Goal: Task Accomplishment & Management: Use online tool/utility

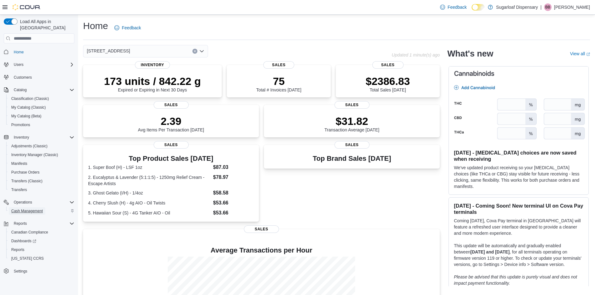
click at [37, 209] on span "Cash Management" at bounding box center [27, 211] width 32 height 5
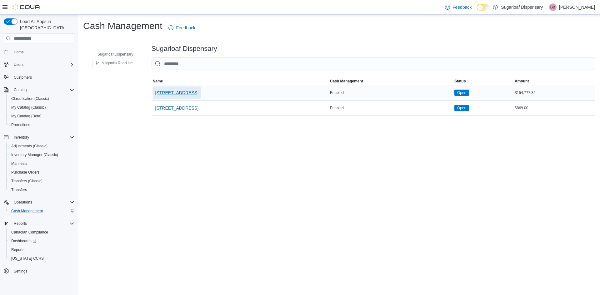
click at [180, 94] on span "[STREET_ADDRESS]" at bounding box center [176, 93] width 43 height 6
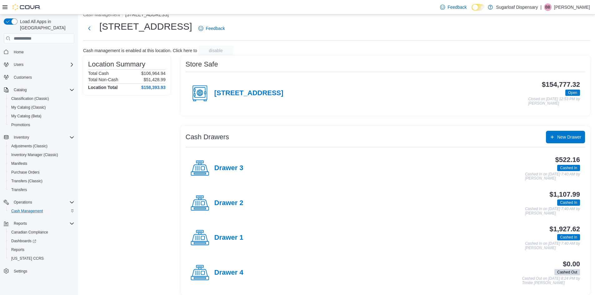
scroll to position [16, 0]
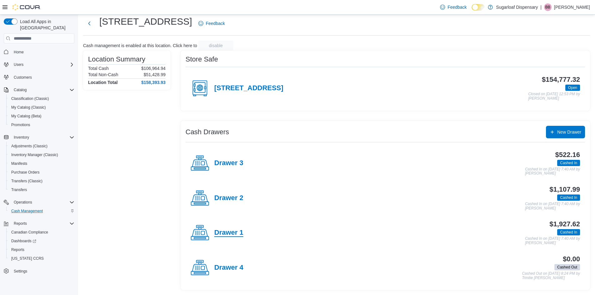
click at [231, 231] on h4 "Drawer 1" at bounding box center [228, 233] width 29 height 8
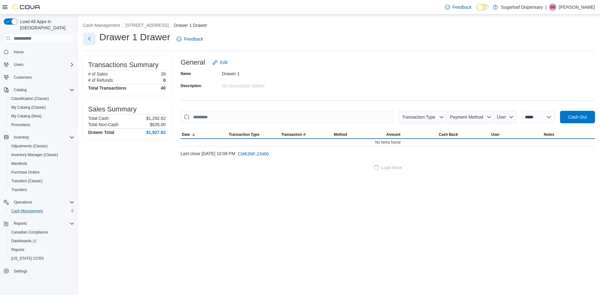
click at [89, 39] on button "Next" at bounding box center [89, 39] width 13 height 13
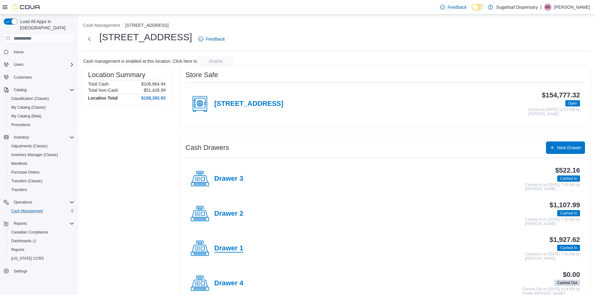
click at [232, 248] on h4 "Drawer 1" at bounding box center [228, 249] width 29 height 8
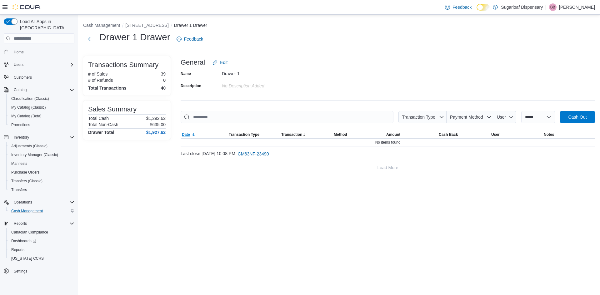
click at [196, 133] on icon "button" at bounding box center [193, 134] width 5 height 5
click at [87, 41] on button "Next" at bounding box center [89, 39] width 13 height 13
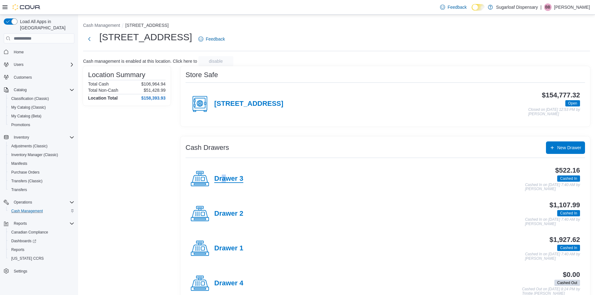
click at [223, 182] on h4 "Drawer 3" at bounding box center [228, 179] width 29 height 8
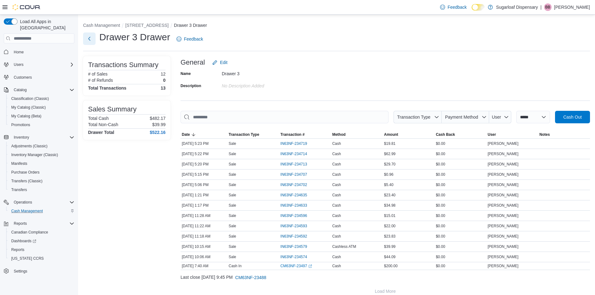
click at [89, 41] on button "Next" at bounding box center [89, 39] width 13 height 13
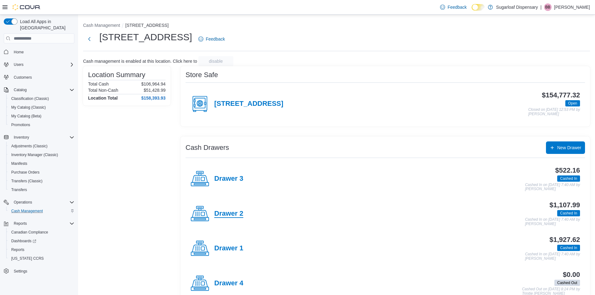
click at [235, 212] on h4 "Drawer 2" at bounding box center [228, 214] width 29 height 8
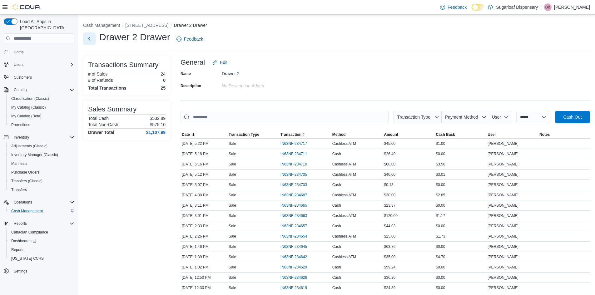
click at [92, 38] on button "Next" at bounding box center [89, 39] width 13 height 13
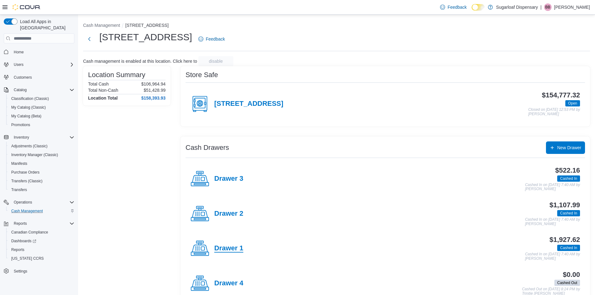
click at [232, 252] on h4 "Drawer 1" at bounding box center [228, 249] width 29 height 8
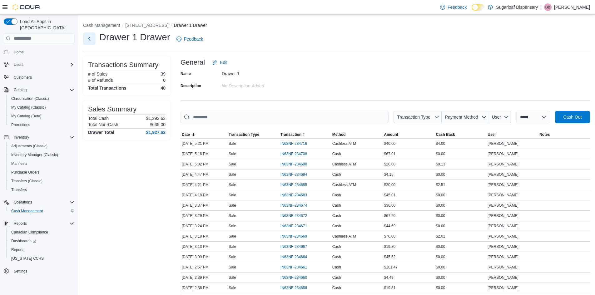
click at [87, 38] on button "Next" at bounding box center [89, 39] width 13 height 13
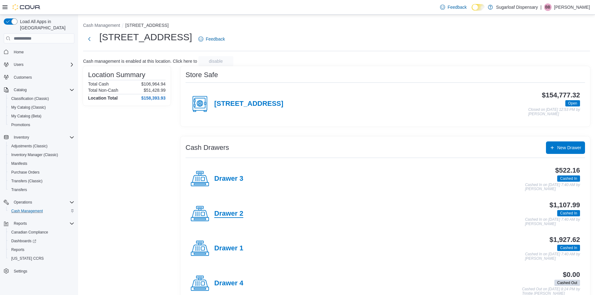
click at [224, 212] on h4 "Drawer 2" at bounding box center [228, 214] width 29 height 8
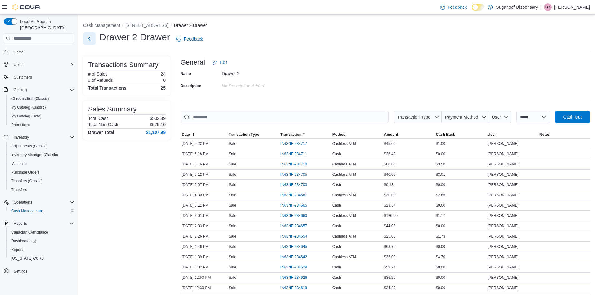
click at [91, 38] on button "Next" at bounding box center [89, 39] width 13 height 13
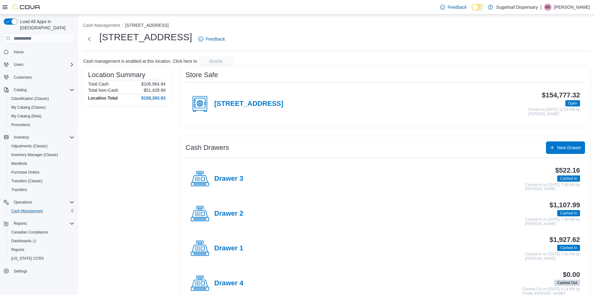
click at [234, 179] on h4 "Drawer 3" at bounding box center [228, 179] width 29 height 8
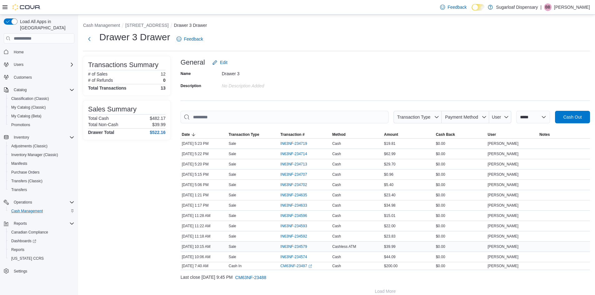
scroll to position [8, 0]
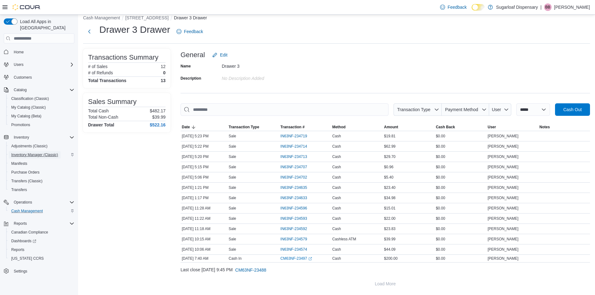
click at [42, 151] on span "Inventory Manager (Classic)" at bounding box center [34, 155] width 47 height 8
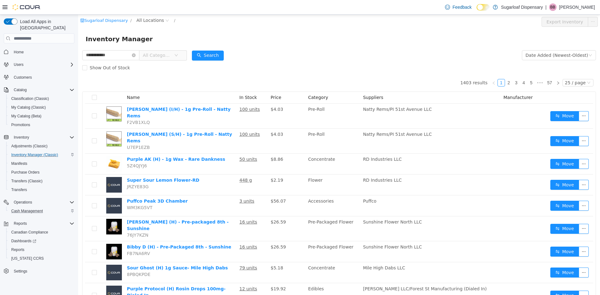
click at [171, 53] on span "All Categories" at bounding box center [157, 55] width 28 height 6
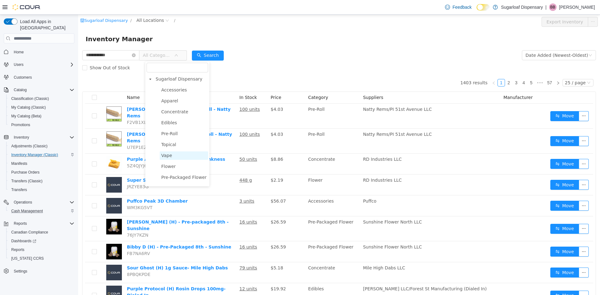
click at [168, 155] on span "Vape" at bounding box center [166, 155] width 11 height 5
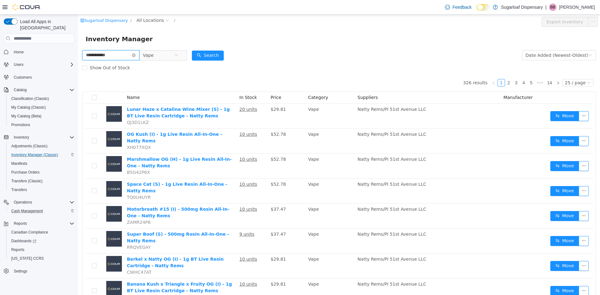
click at [118, 56] on input "**********" at bounding box center [110, 55] width 57 height 10
type input "**********"
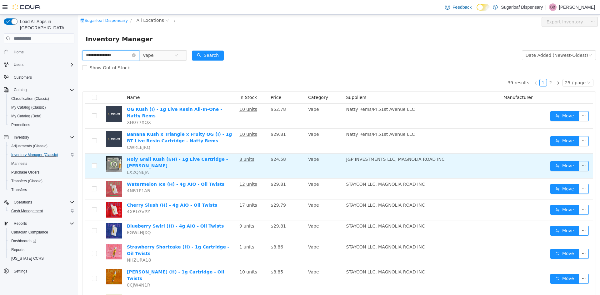
scroll to position [31, 0]
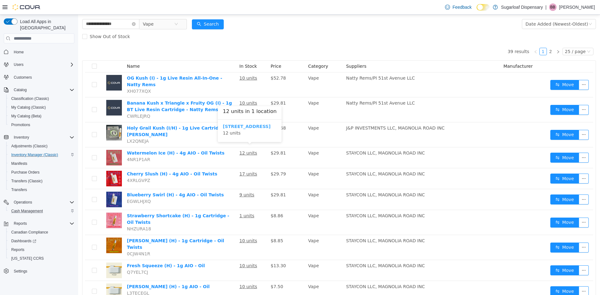
click at [241, 124] on b "[STREET_ADDRESS]" at bounding box center [247, 126] width 48 height 5
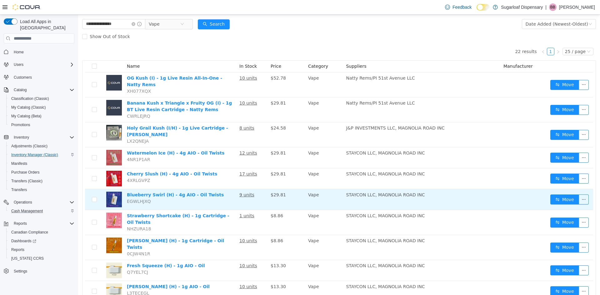
scroll to position [63, 0]
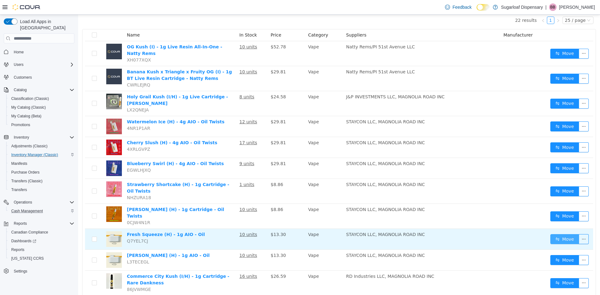
click at [565, 234] on button "Move" at bounding box center [564, 239] width 29 height 10
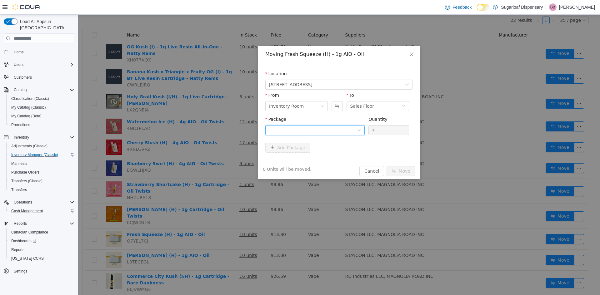
click at [315, 127] on div at bounding box center [313, 130] width 88 height 9
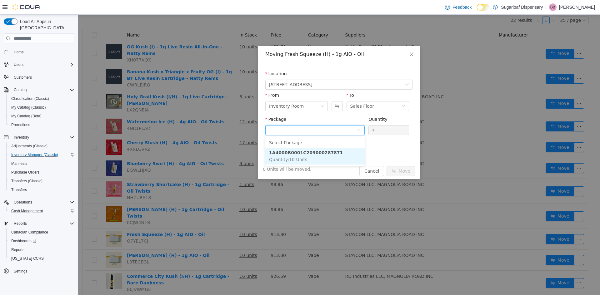
click at [318, 156] on li "1A4000B0001C203000287871 Quantity : 10 Units" at bounding box center [314, 156] width 99 height 17
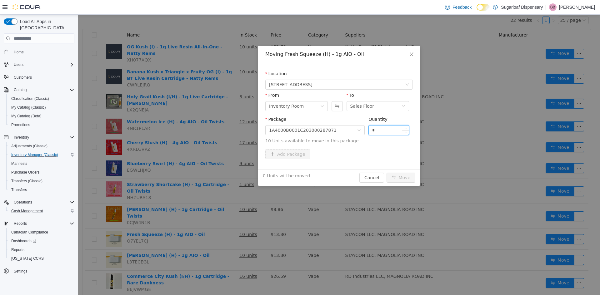
click at [389, 131] on input "*" at bounding box center [389, 130] width 40 height 9
type input "**"
click at [407, 177] on button "Move" at bounding box center [401, 178] width 29 height 10
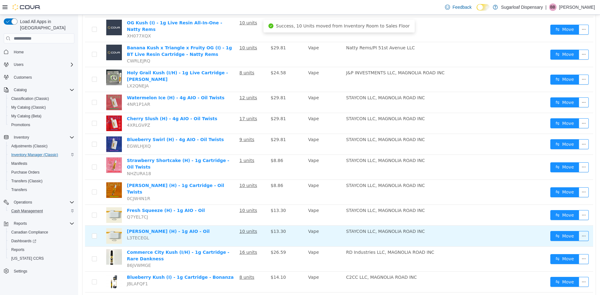
scroll to position [94, 0]
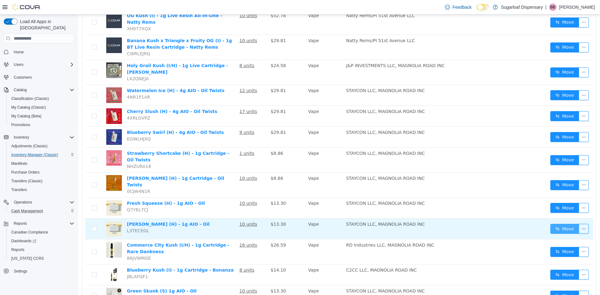
click at [562, 224] on button "Move" at bounding box center [564, 229] width 29 height 10
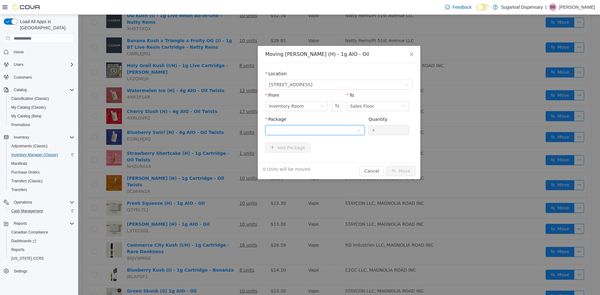
click at [330, 133] on div at bounding box center [313, 130] width 88 height 9
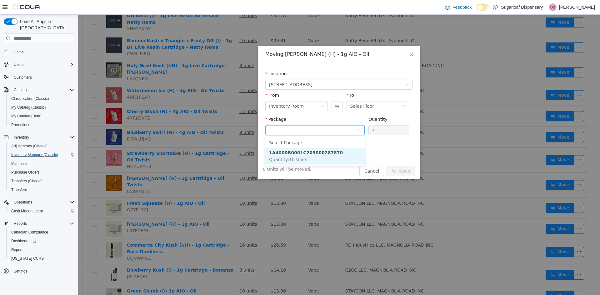
click at [328, 152] on strong "1A4000B0001C203000287870" at bounding box center [306, 152] width 74 height 5
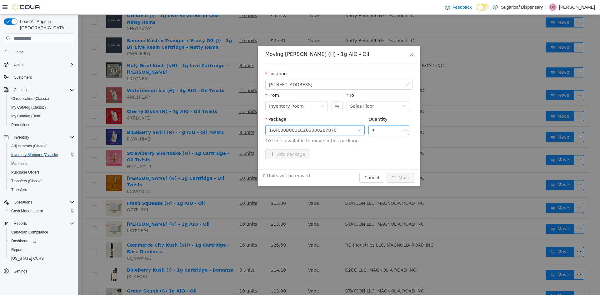
click at [393, 132] on input "*" at bounding box center [389, 130] width 40 height 9
type input "**"
click at [397, 180] on button "Move" at bounding box center [401, 178] width 29 height 10
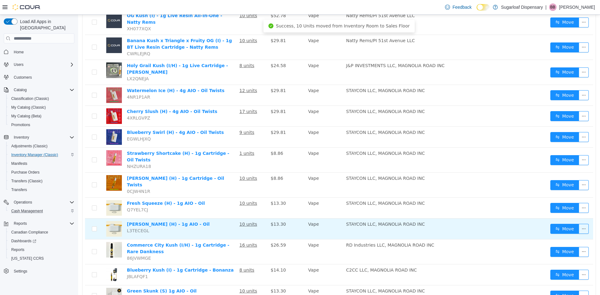
scroll to position [125, 0]
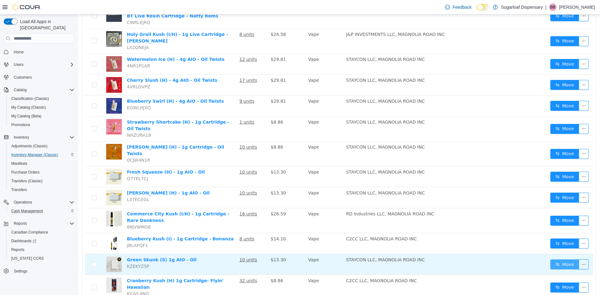
click at [565, 260] on button "Move" at bounding box center [564, 265] width 29 height 10
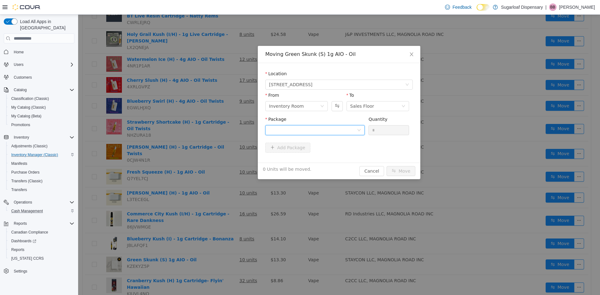
click at [352, 131] on div at bounding box center [313, 130] width 88 height 9
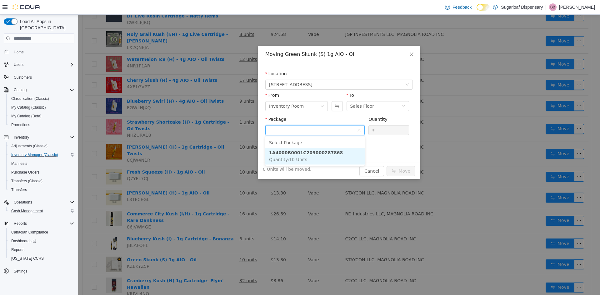
click at [344, 156] on li "1A4000B0001C203000287868 Quantity : 10 Units" at bounding box center [314, 156] width 99 height 17
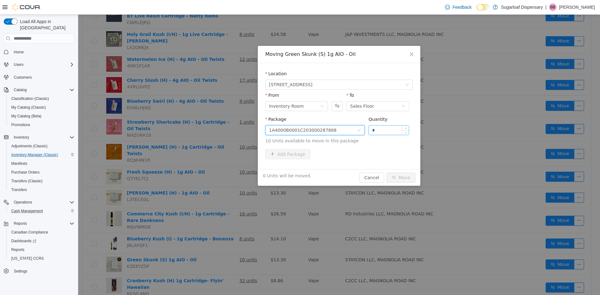
click at [394, 131] on input "*" at bounding box center [389, 130] width 40 height 9
type input "**"
click at [407, 176] on button "Move" at bounding box center [401, 178] width 29 height 10
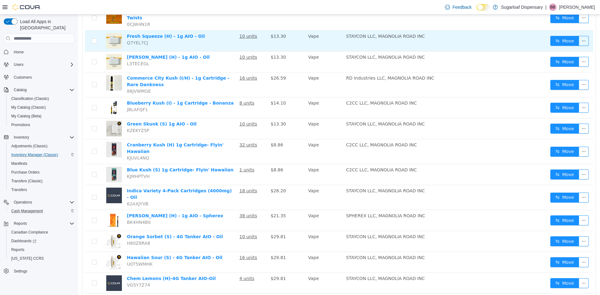
scroll to position [299, 0]
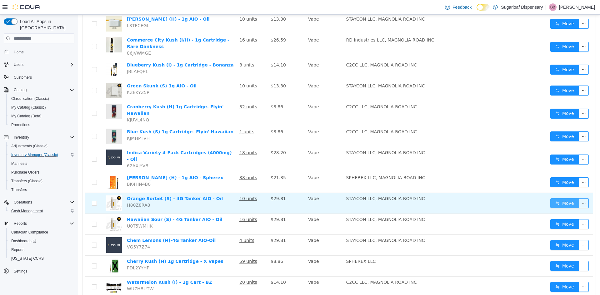
click at [555, 198] on button "Move" at bounding box center [564, 203] width 29 height 10
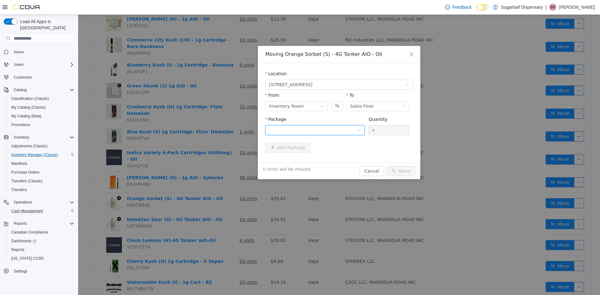
click at [326, 131] on div at bounding box center [313, 130] width 88 height 9
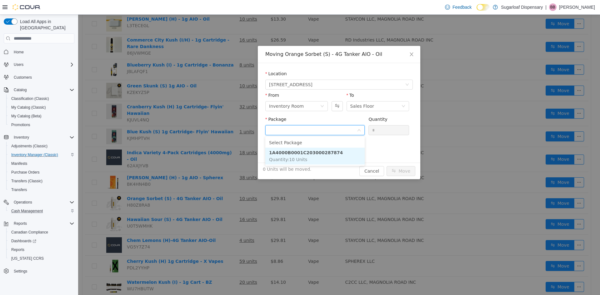
click at [329, 152] on li "1A4000B0001C203000287874 Quantity : 10 Units" at bounding box center [314, 156] width 99 height 17
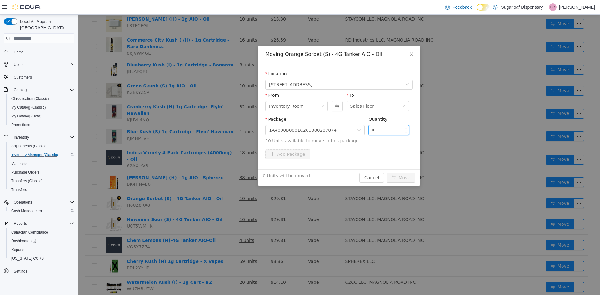
click at [390, 130] on input "*" at bounding box center [389, 130] width 40 height 9
type input "**"
click at [408, 178] on button "Move" at bounding box center [401, 178] width 29 height 10
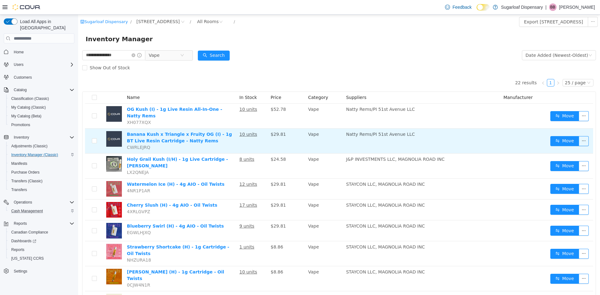
scroll to position [125, 0]
